Goal: Navigation & Orientation: Find specific page/section

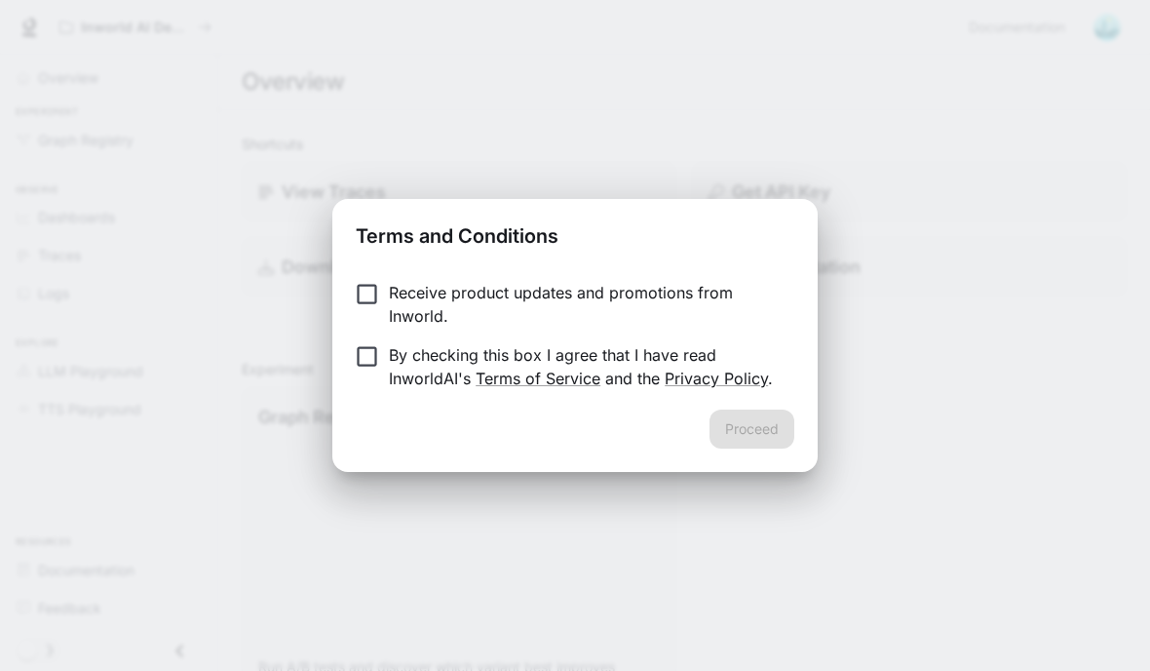
click at [395, 271] on div "Receive product updates and promotions from Inworld. By checking this box I agr…" at bounding box center [574, 337] width 485 height 144
click at [778, 430] on button "Proceed" at bounding box center [752, 428] width 85 height 39
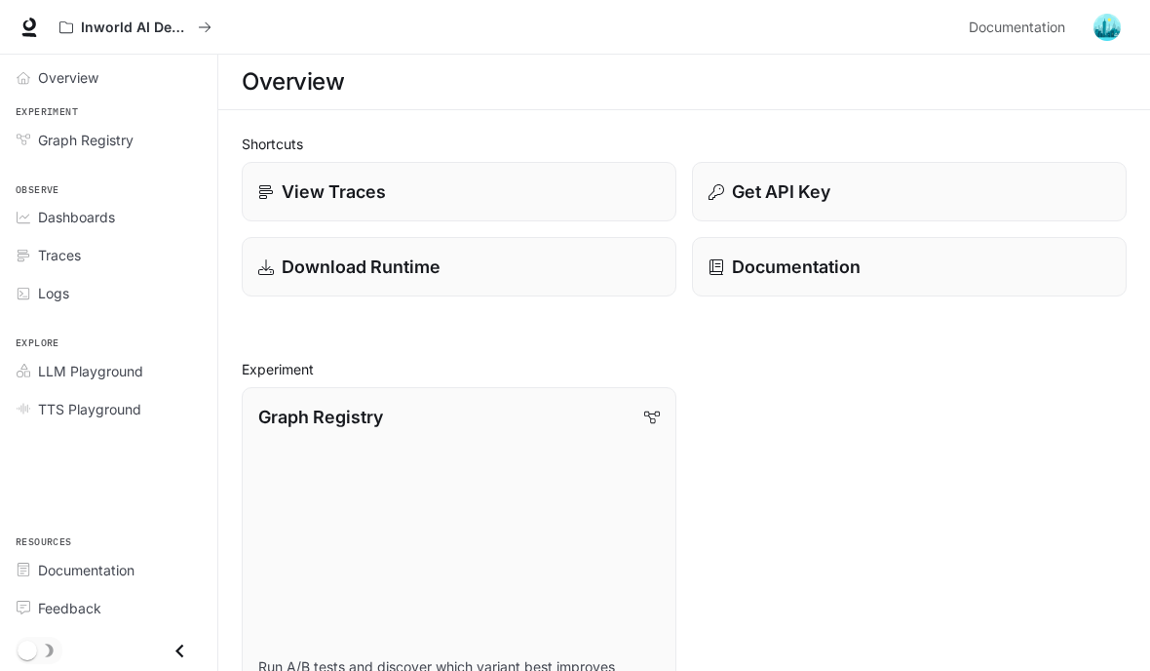
click at [307, 187] on p "View Traces" at bounding box center [334, 191] width 104 height 26
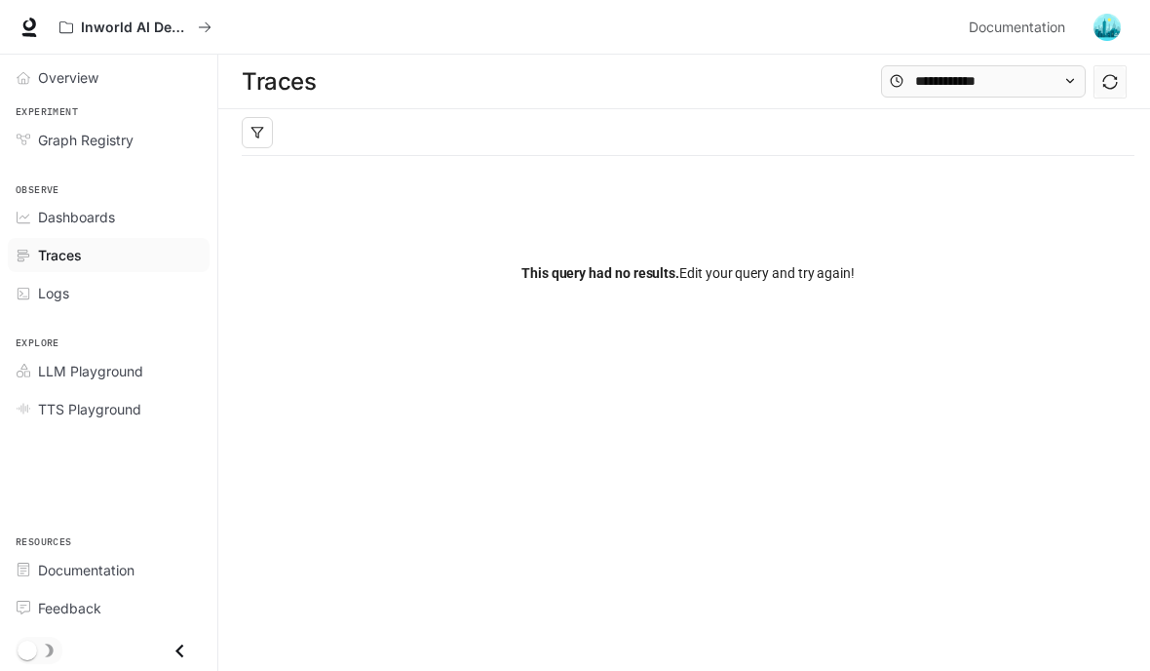
click at [50, 155] on link "Graph Registry" at bounding box center [109, 140] width 202 height 34
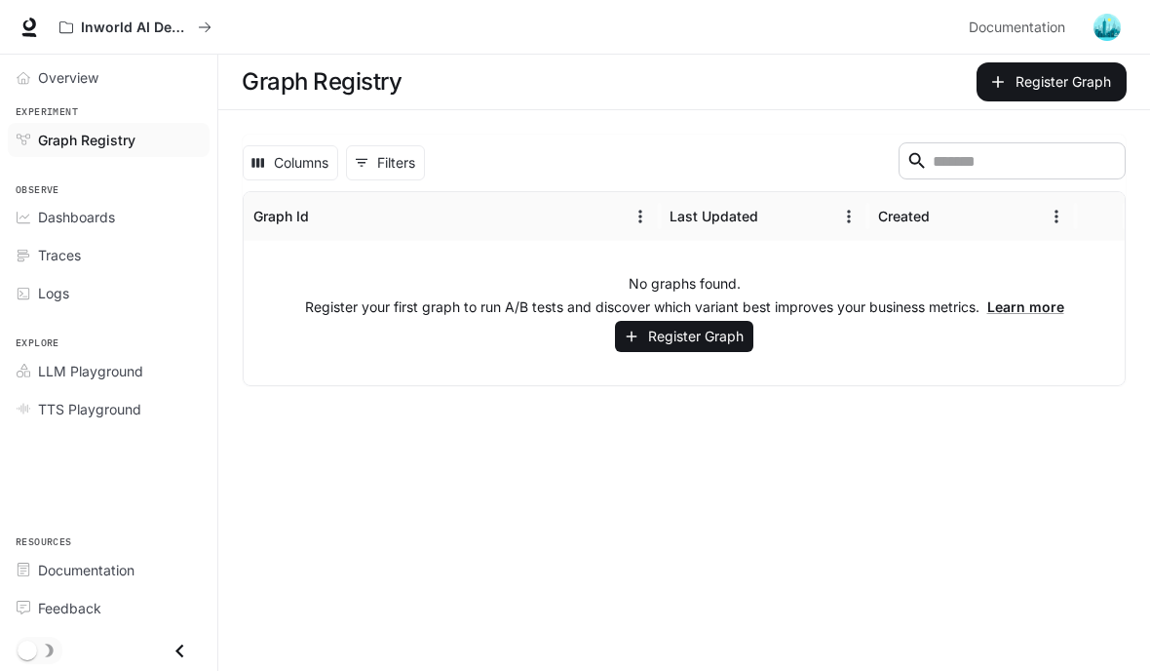
click at [51, 81] on span "Overview" at bounding box center [68, 77] width 60 height 20
